Goal: Use online tool/utility: Utilize a website feature to perform a specific function

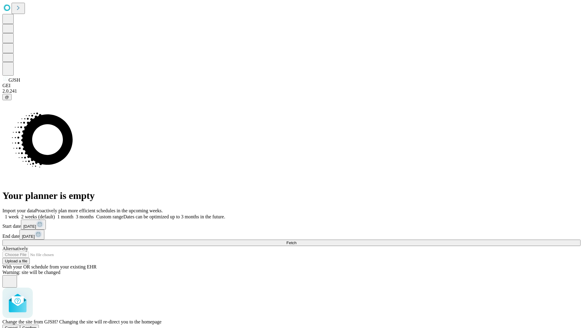
click at [37, 325] on span "Confirm" at bounding box center [29, 327] width 14 height 5
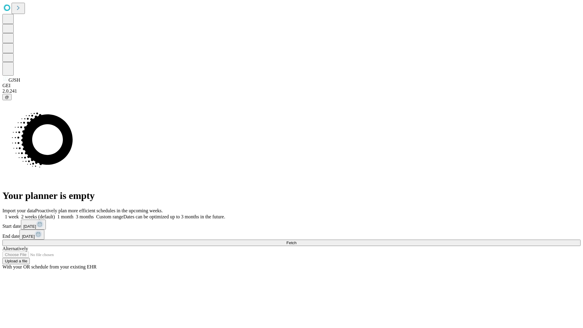
click at [55, 214] on label "2 weeks (default)" at bounding box center [37, 216] width 36 height 5
click at [296, 240] on span "Fetch" at bounding box center [291, 242] width 10 height 5
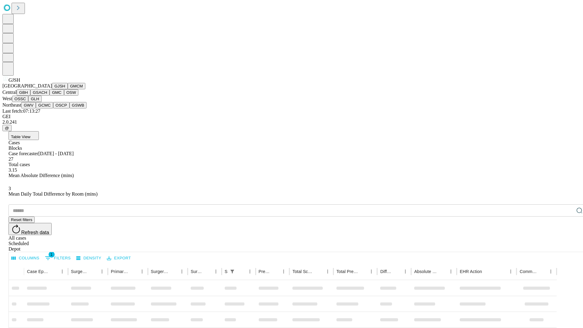
click at [68, 89] on button "GMCM" at bounding box center [77, 86] width 18 height 6
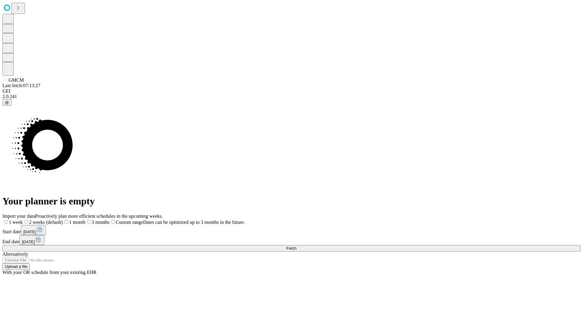
click at [296, 246] on span "Fetch" at bounding box center [291, 248] width 10 height 5
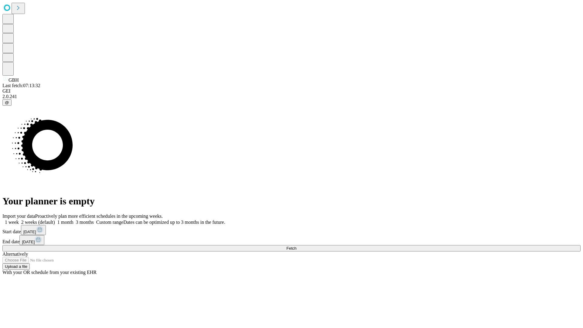
click at [55, 219] on label "2 weeks (default)" at bounding box center [37, 221] width 36 height 5
click at [296, 246] on span "Fetch" at bounding box center [291, 248] width 10 height 5
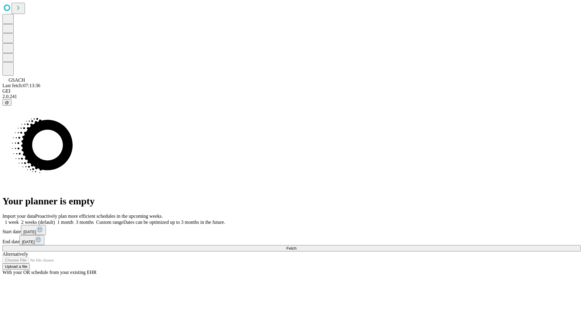
click at [55, 219] on label "2 weeks (default)" at bounding box center [37, 221] width 36 height 5
click at [296, 246] on span "Fetch" at bounding box center [291, 248] width 10 height 5
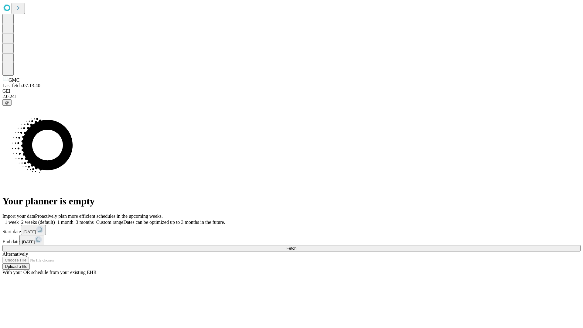
click at [55, 219] on label "2 weeks (default)" at bounding box center [37, 221] width 36 height 5
click at [296, 246] on span "Fetch" at bounding box center [291, 248] width 10 height 5
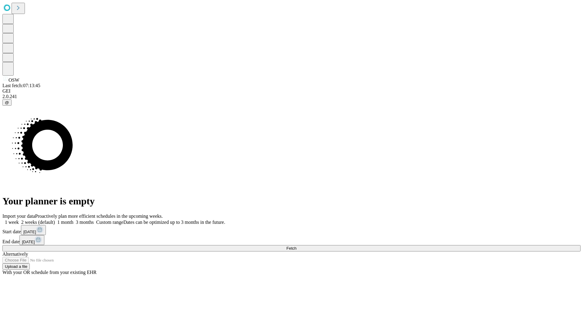
click at [55, 219] on label "2 weeks (default)" at bounding box center [37, 221] width 36 height 5
click at [296, 246] on span "Fetch" at bounding box center [291, 248] width 10 height 5
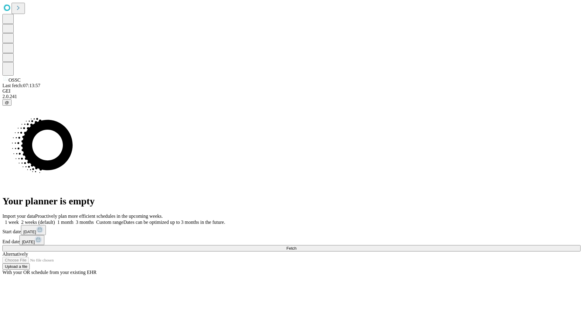
click at [55, 219] on label "2 weeks (default)" at bounding box center [37, 221] width 36 height 5
click at [296, 246] on span "Fetch" at bounding box center [291, 248] width 10 height 5
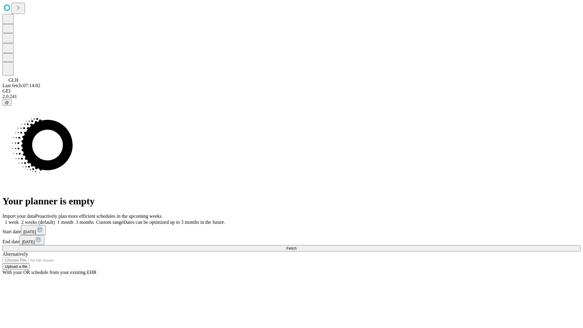
click at [296, 246] on span "Fetch" at bounding box center [291, 248] width 10 height 5
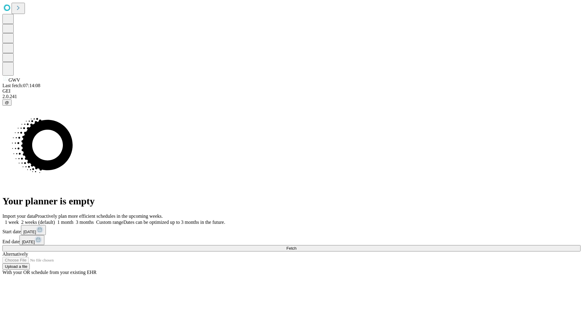
click at [55, 219] on label "2 weeks (default)" at bounding box center [37, 221] width 36 height 5
click at [296, 246] on span "Fetch" at bounding box center [291, 248] width 10 height 5
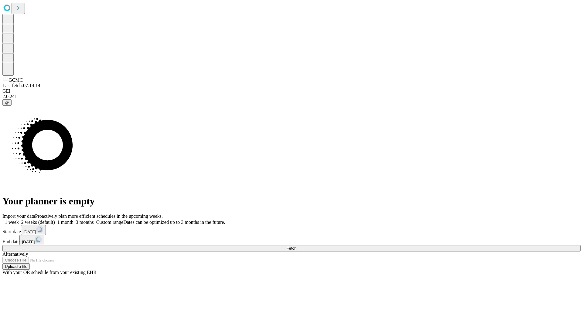
click at [55, 219] on label "2 weeks (default)" at bounding box center [37, 221] width 36 height 5
click at [296, 246] on span "Fetch" at bounding box center [291, 248] width 10 height 5
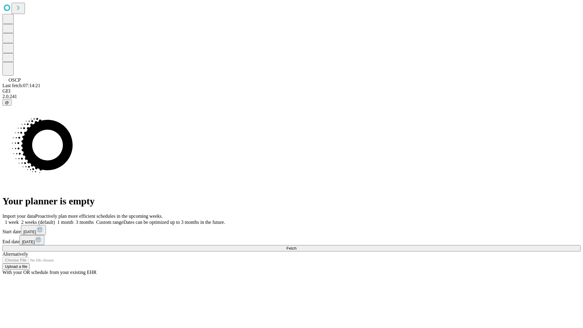
click at [55, 219] on label "2 weeks (default)" at bounding box center [37, 221] width 36 height 5
click at [296, 246] on span "Fetch" at bounding box center [291, 248] width 10 height 5
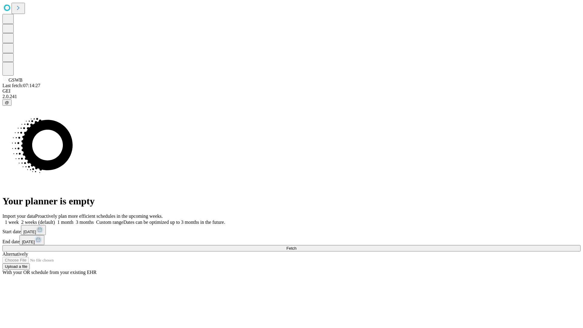
click at [55, 219] on label "2 weeks (default)" at bounding box center [37, 221] width 36 height 5
click at [296, 246] on span "Fetch" at bounding box center [291, 248] width 10 height 5
